Goal: Task Accomplishment & Management: Use online tool/utility

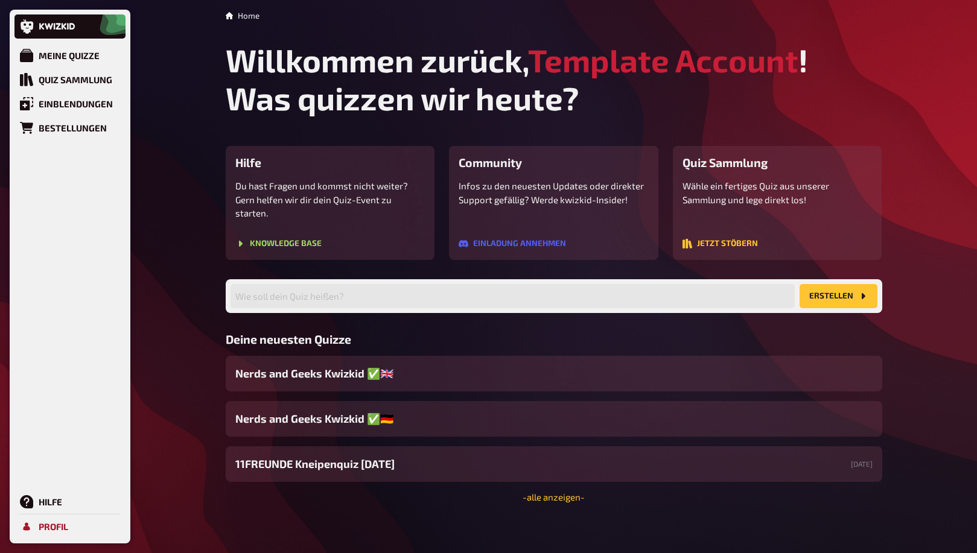
click at [59, 527] on div "Profil" at bounding box center [54, 526] width 30 height 11
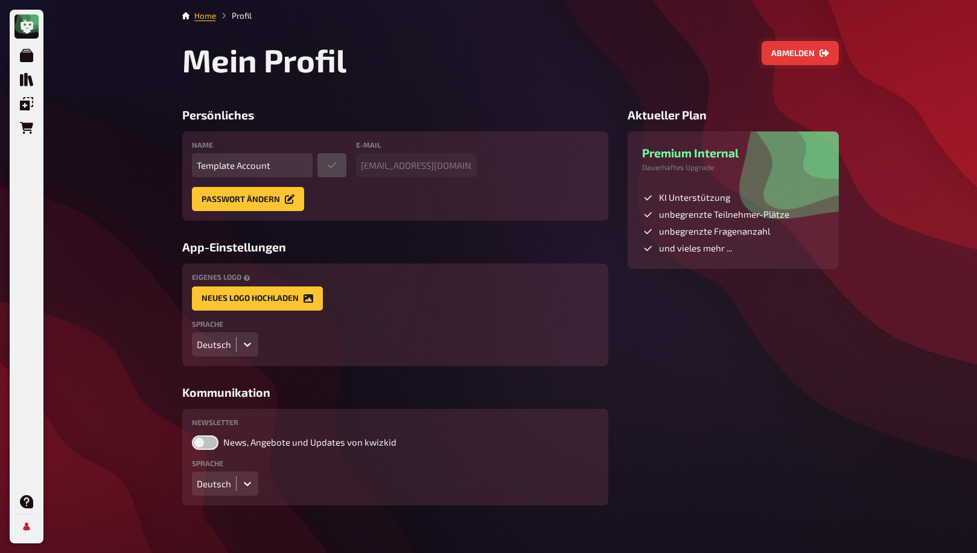
click at [790, 58] on button "Abmelden" at bounding box center [800, 53] width 77 height 24
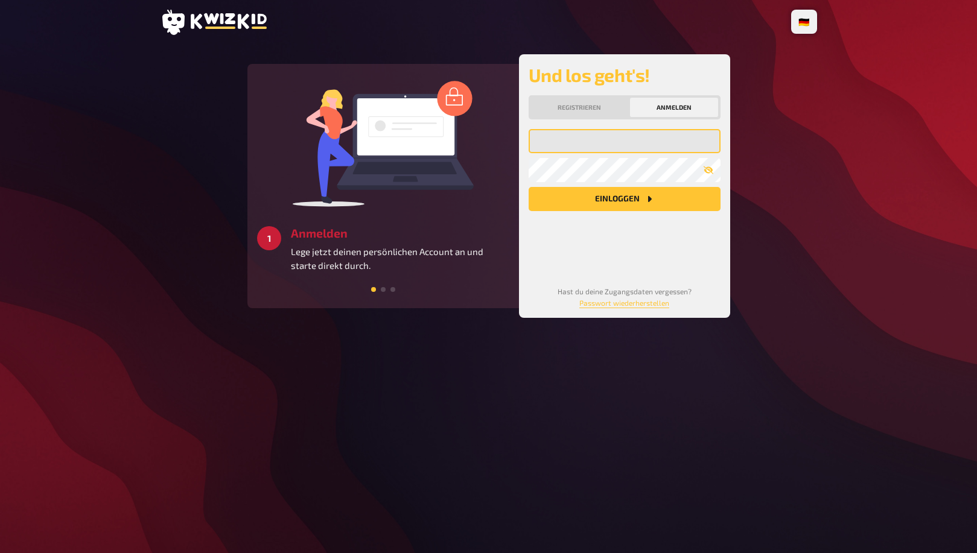
click at [567, 146] on input "email" at bounding box center [625, 141] width 192 height 24
click at [0, 553] on com-1password-button at bounding box center [0, 553] width 0 height 0
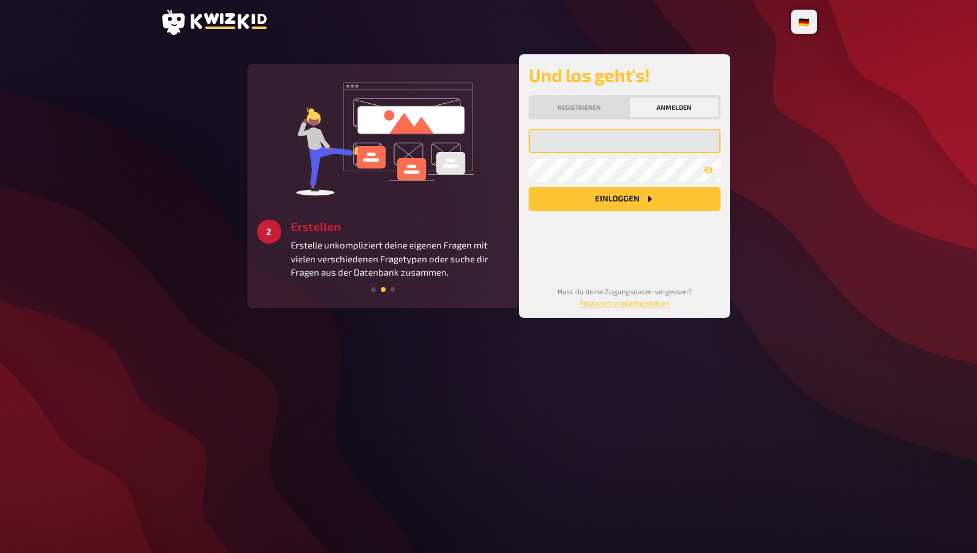
type input "[EMAIL_ADDRESS][DOMAIN_NAME]"
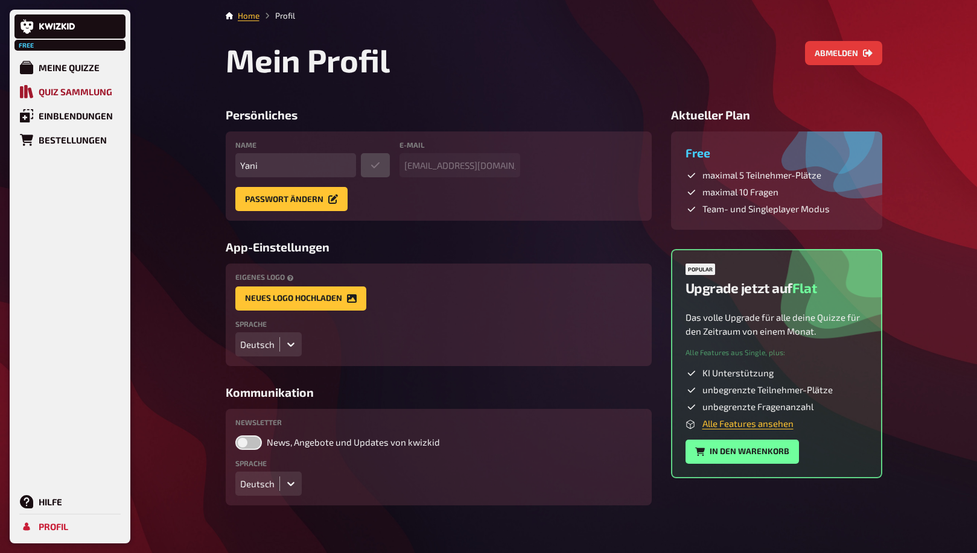
click at [60, 94] on div "Quiz Sammlung" at bounding box center [76, 91] width 74 height 11
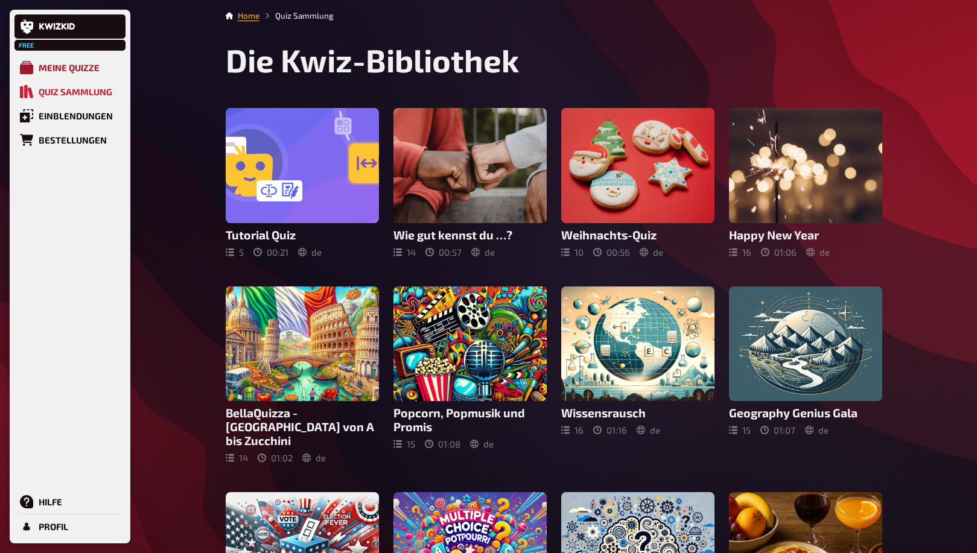
click at [76, 71] on div "Meine Quizze" at bounding box center [69, 67] width 61 height 11
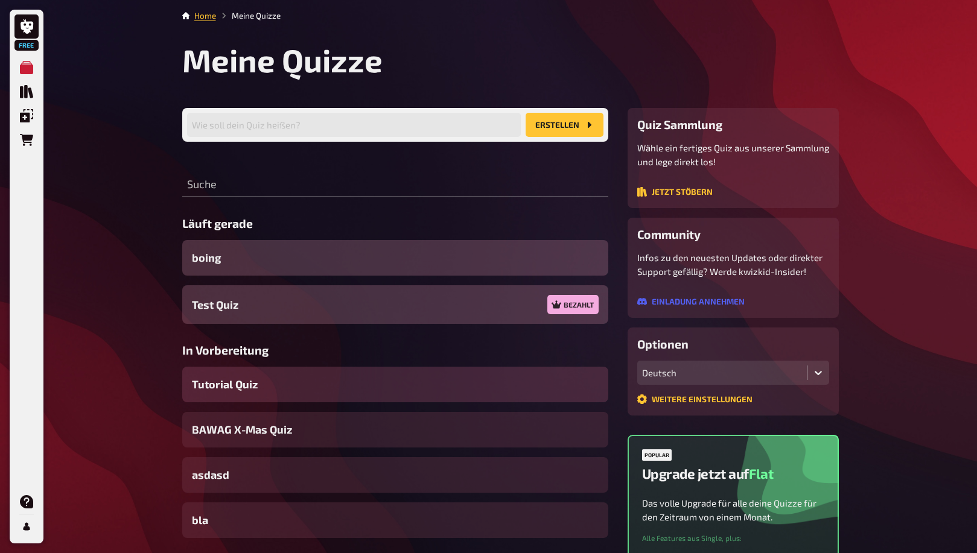
click at [310, 379] on div "Tutorial Quiz" at bounding box center [395, 385] width 426 height 36
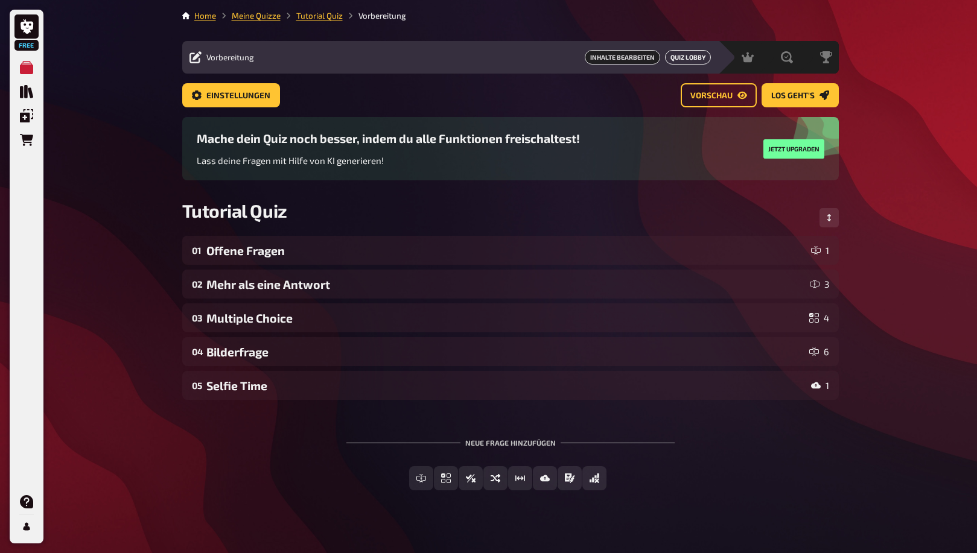
click at [685, 55] on button "Quiz Lobby" at bounding box center [688, 57] width 46 height 14
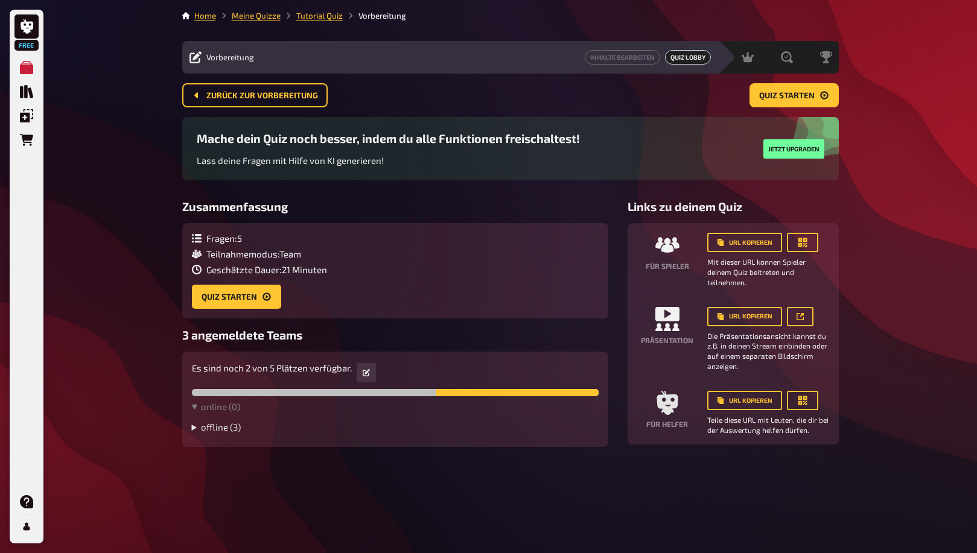
click at [227, 430] on summary "offline ( 3 )" at bounding box center [395, 427] width 407 height 11
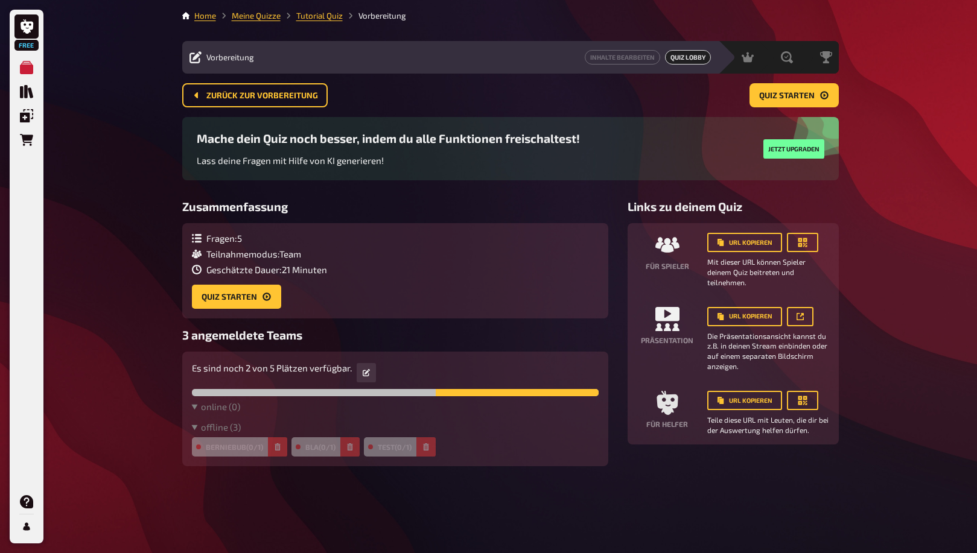
click at [112, 430] on div "Free Meine Quizze Quiz Sammlung Einblendungen Bestellungen Hilfe Profil Home Me…" at bounding box center [488, 276] width 977 height 553
